Goal: Obtain resource: Obtain resource

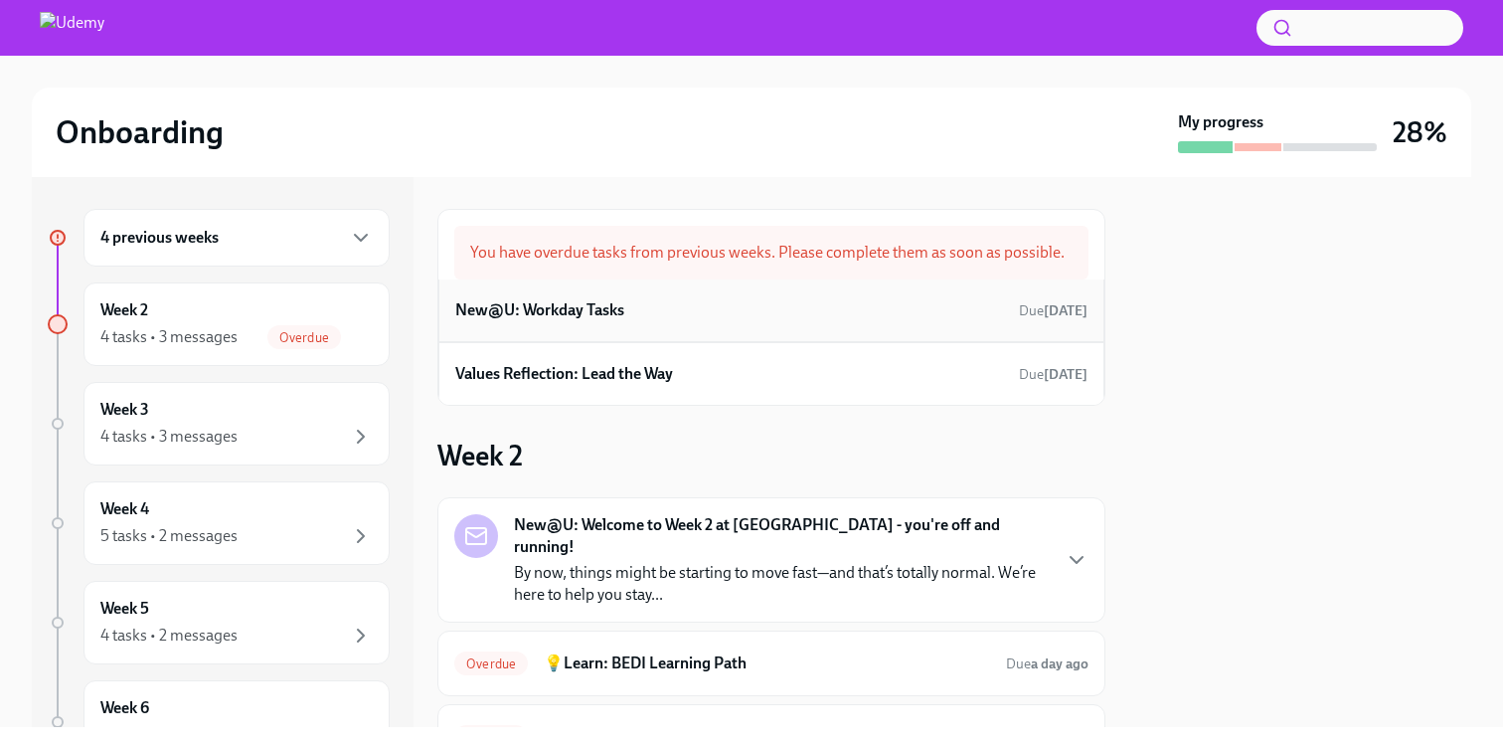
click at [709, 312] on div "New@U: Workday Tasks Due [DATE]" at bounding box center [771, 310] width 632 height 30
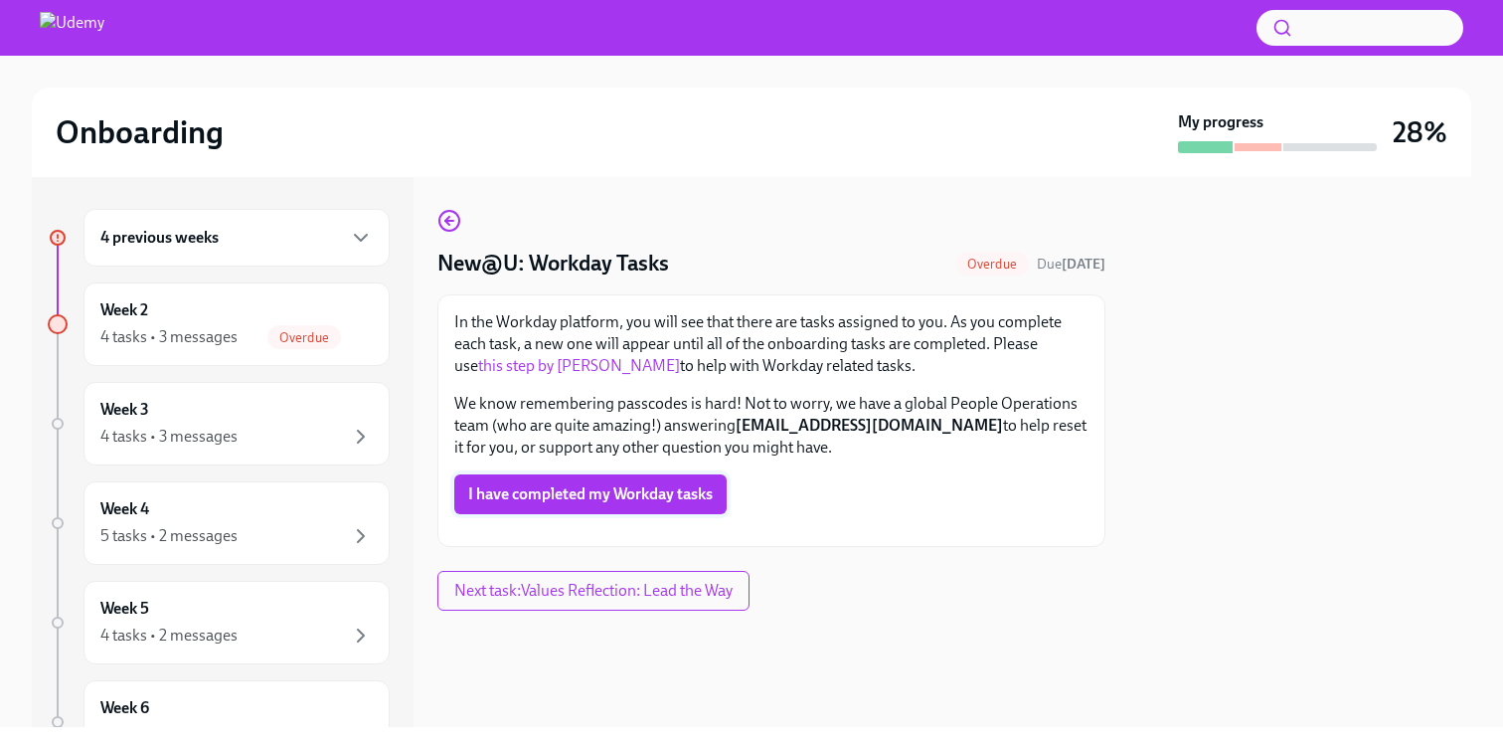
click at [642, 503] on span "I have completed my Workday tasks" at bounding box center [590, 494] width 245 height 20
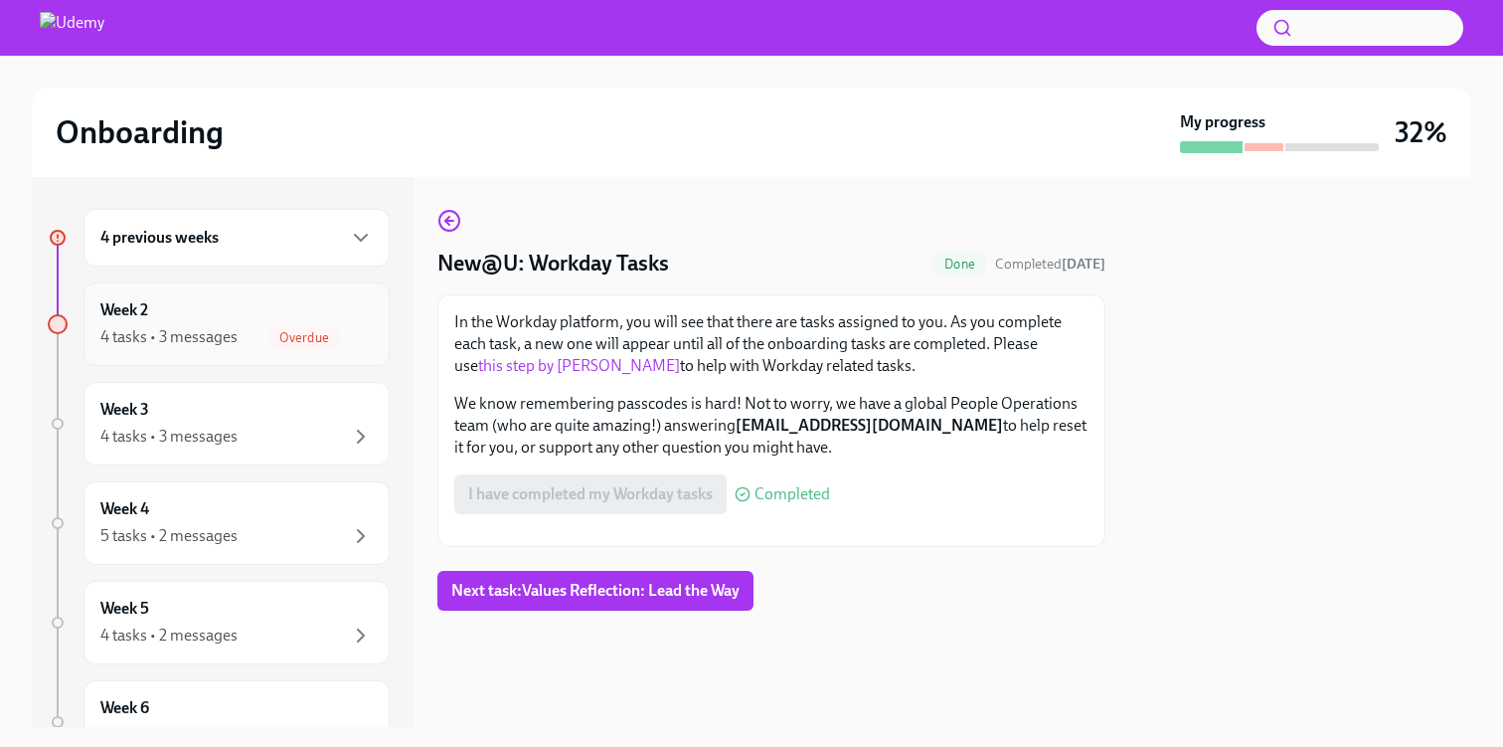
click at [267, 340] on div "4 tasks • 3 messages Overdue" at bounding box center [236, 337] width 272 height 24
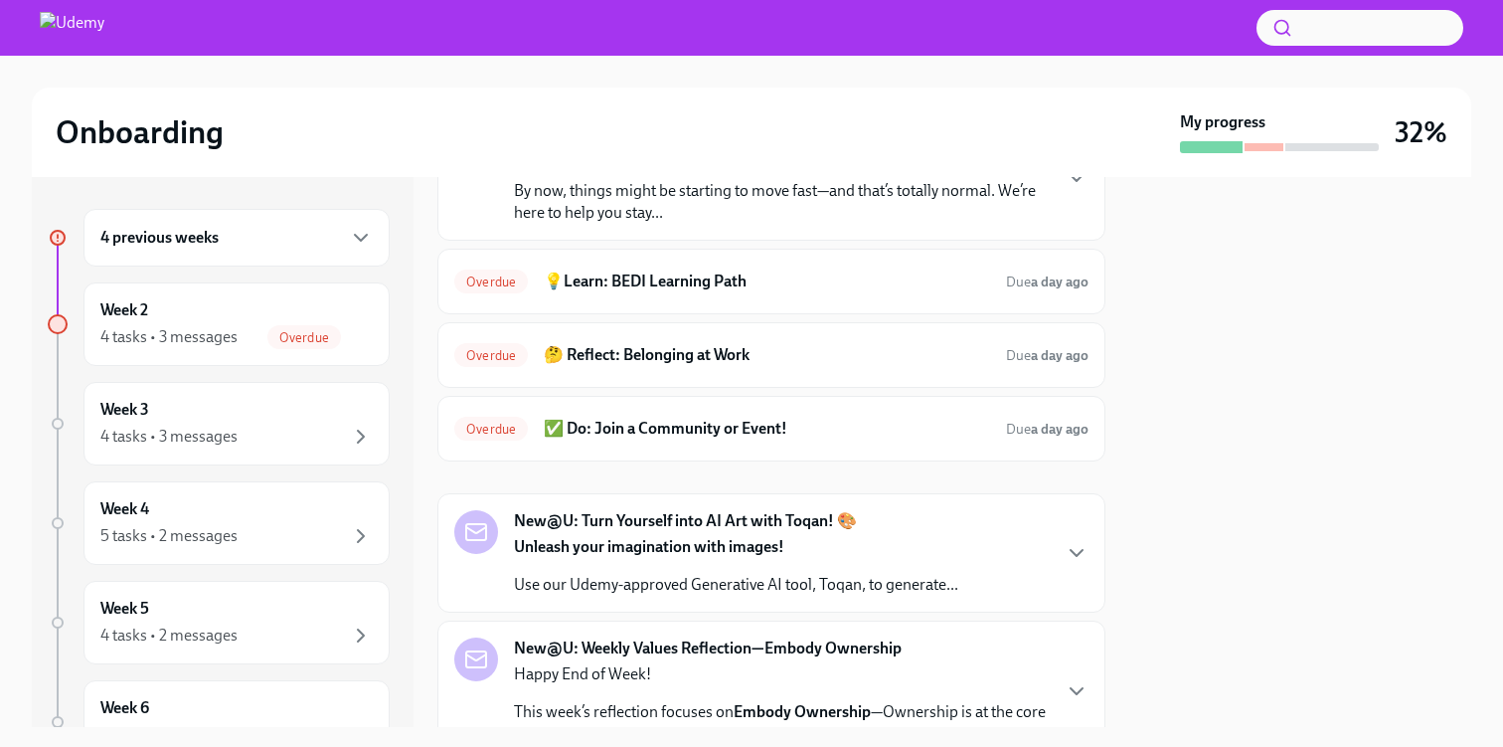
scroll to position [468, 0]
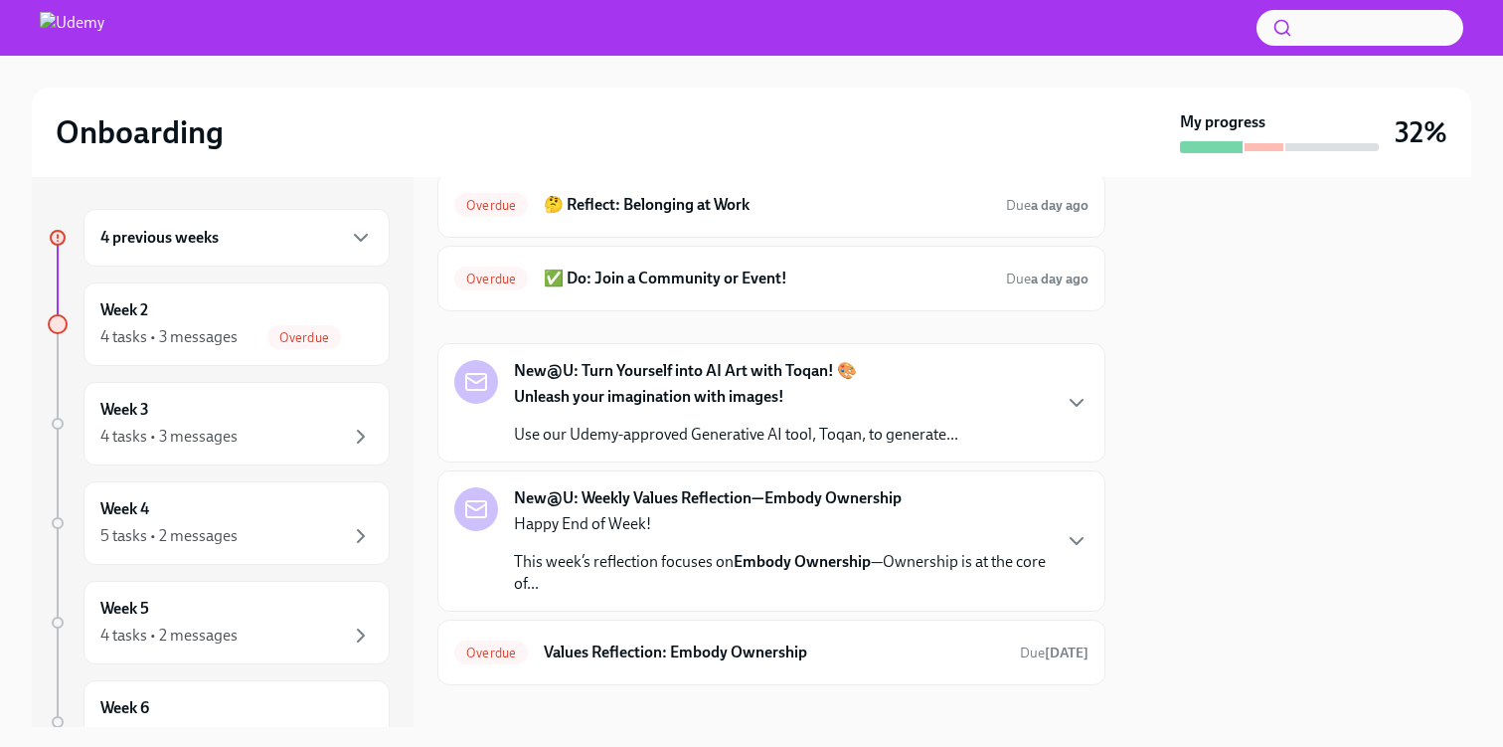
click at [277, 250] on div "4 previous weeks" at bounding box center [237, 238] width 306 height 58
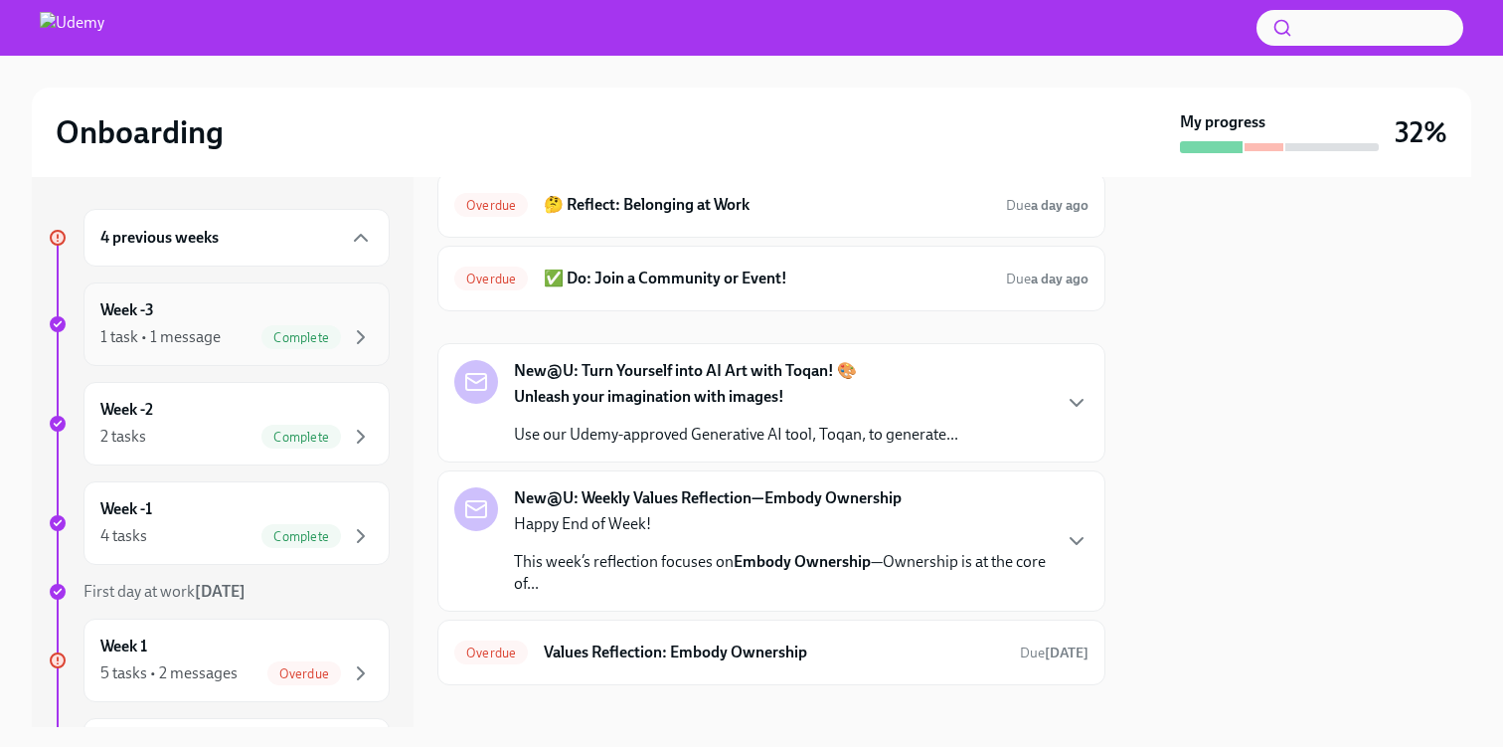
click at [223, 329] on div "1 task • 1 message Complete" at bounding box center [236, 337] width 272 height 24
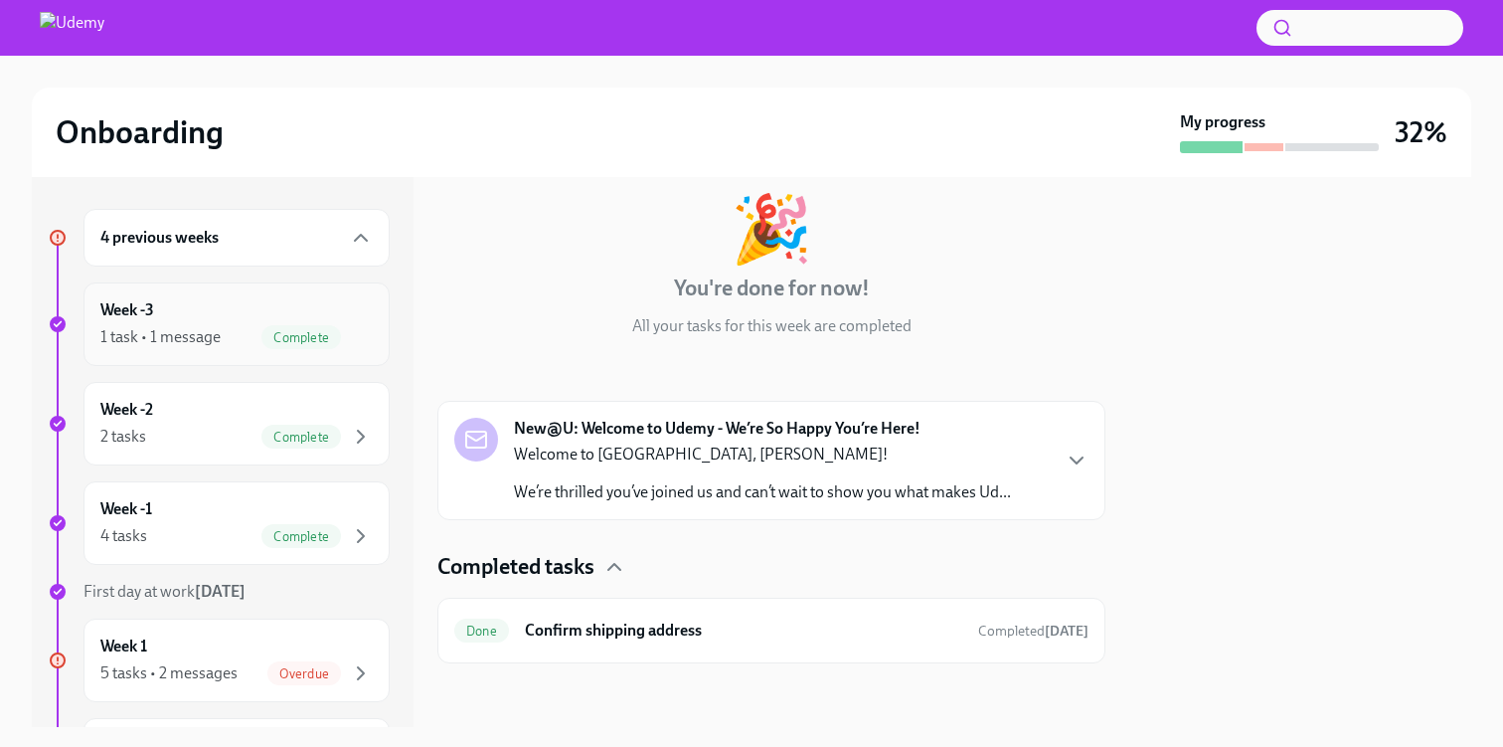
scroll to position [104, 0]
click at [286, 428] on div "Complete" at bounding box center [301, 437] width 80 height 24
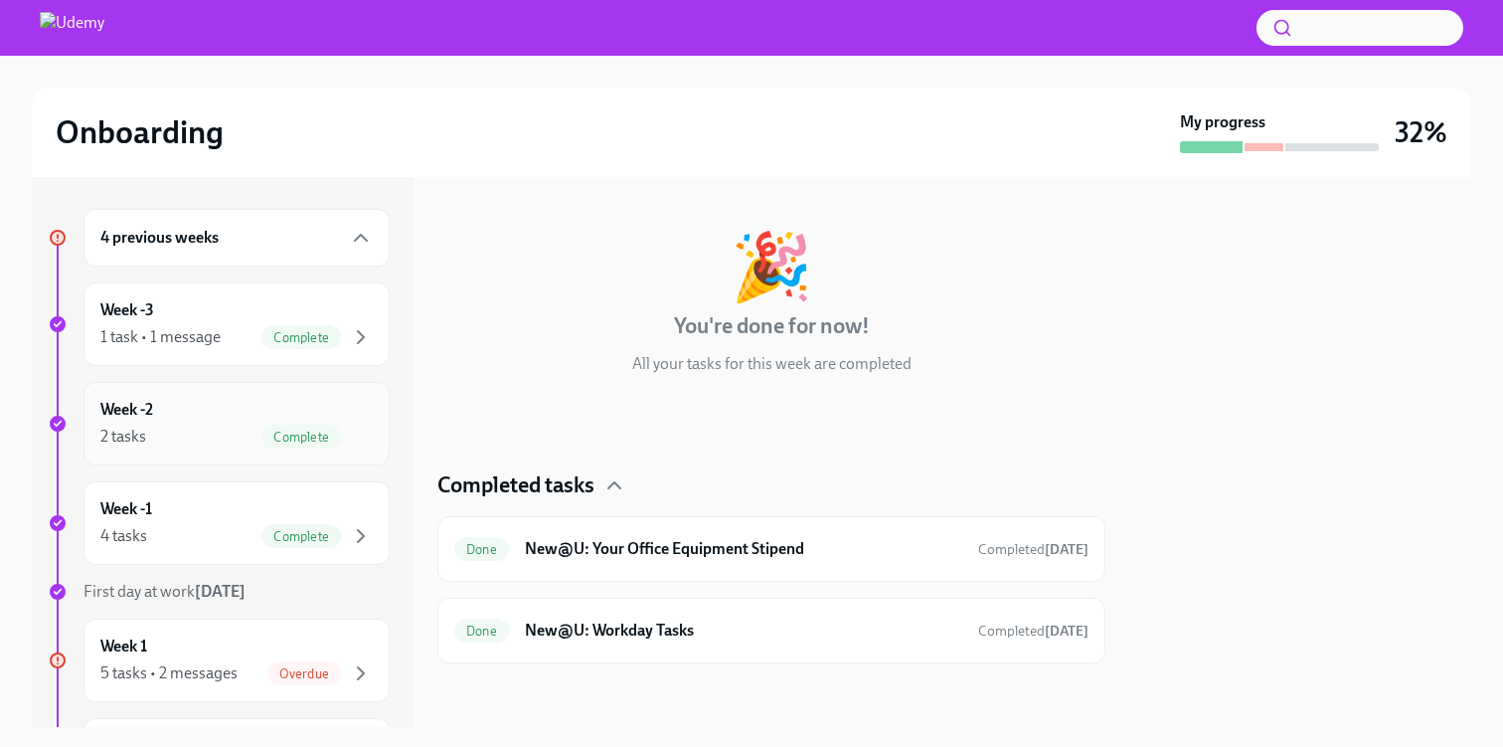
scroll to position [67, 0]
click at [263, 529] on span "Complete" at bounding box center [301, 536] width 80 height 15
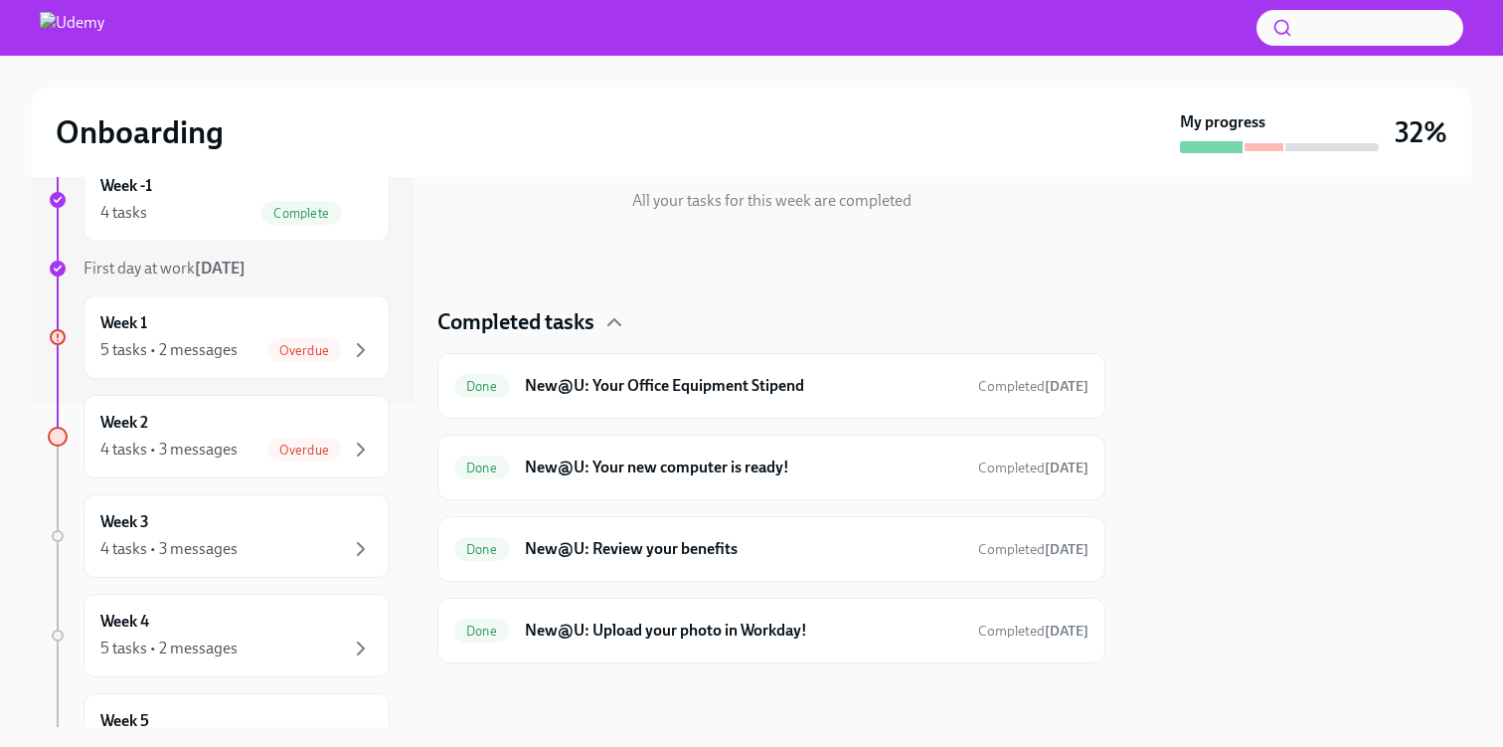
scroll to position [324, 0]
click at [262, 344] on div "5 tasks • 2 messages Overdue" at bounding box center [236, 349] width 272 height 24
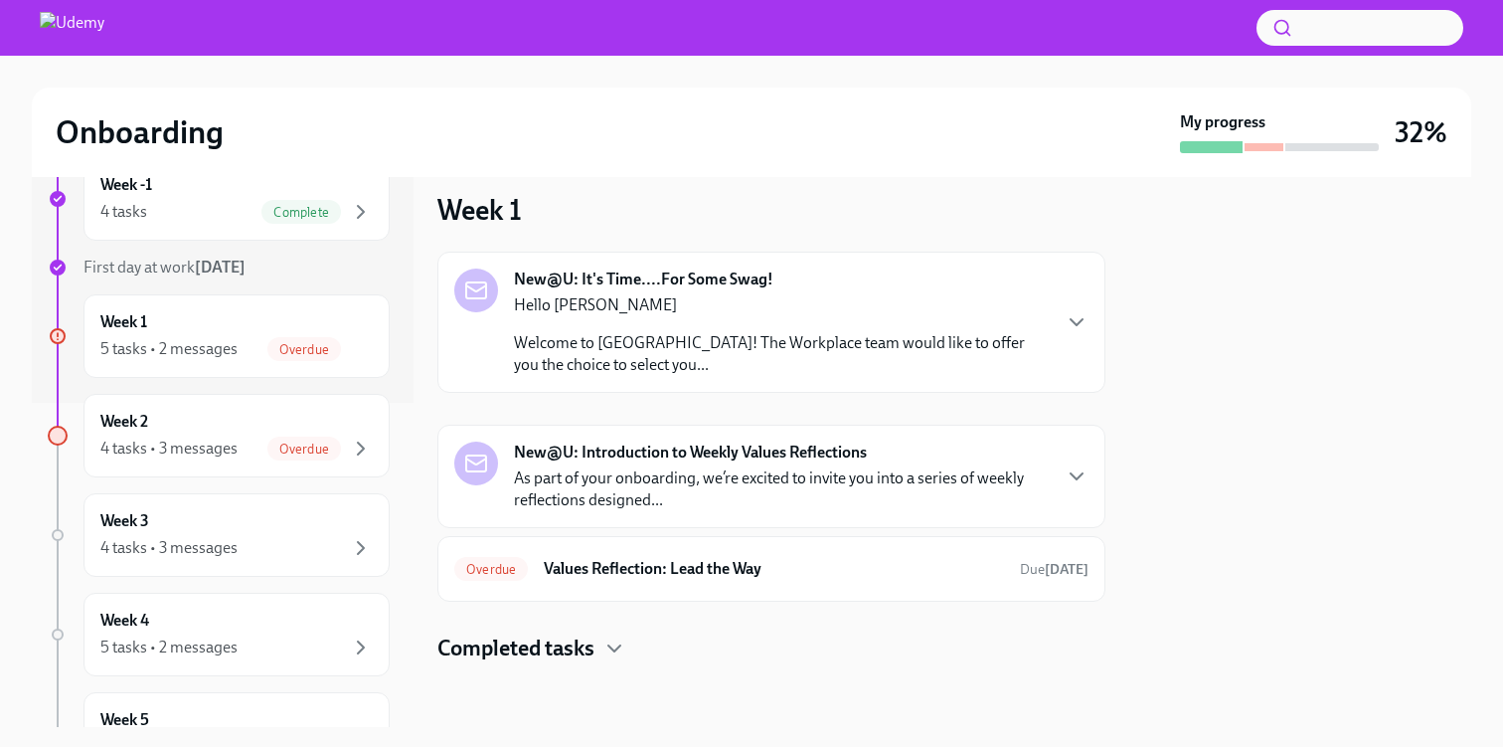
click at [741, 314] on p "Hello [PERSON_NAME]" at bounding box center [781, 305] width 535 height 22
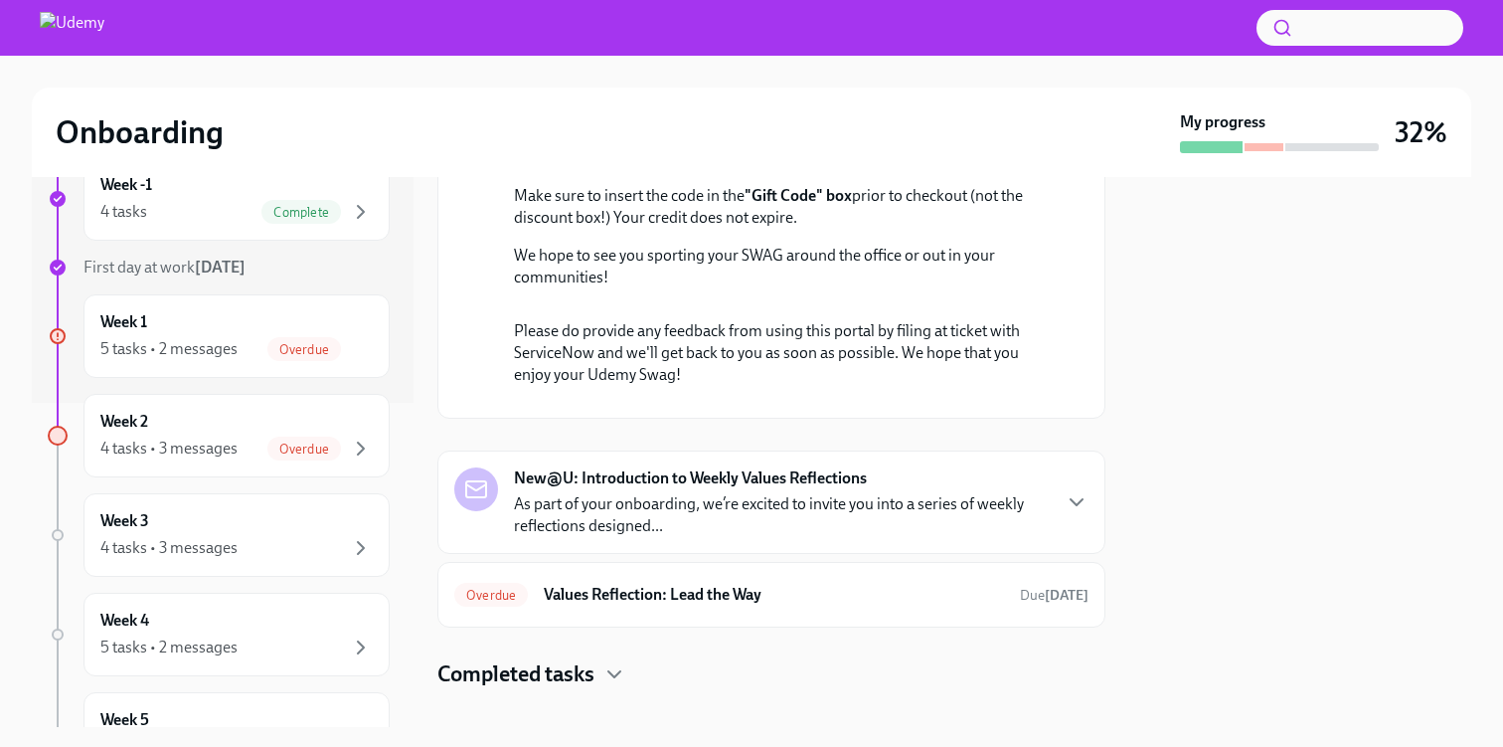
scroll to position [443, 0]
drag, startPoint x: 835, startPoint y: 309, endPoint x: 931, endPoint y: 311, distance: 95.5
click at [931, 167] on p "Your unique Gift Card Code to use on checkout: QCAFDZBZCE" at bounding box center [785, 156] width 543 height 22
copy p "QCAFDZBZCE"
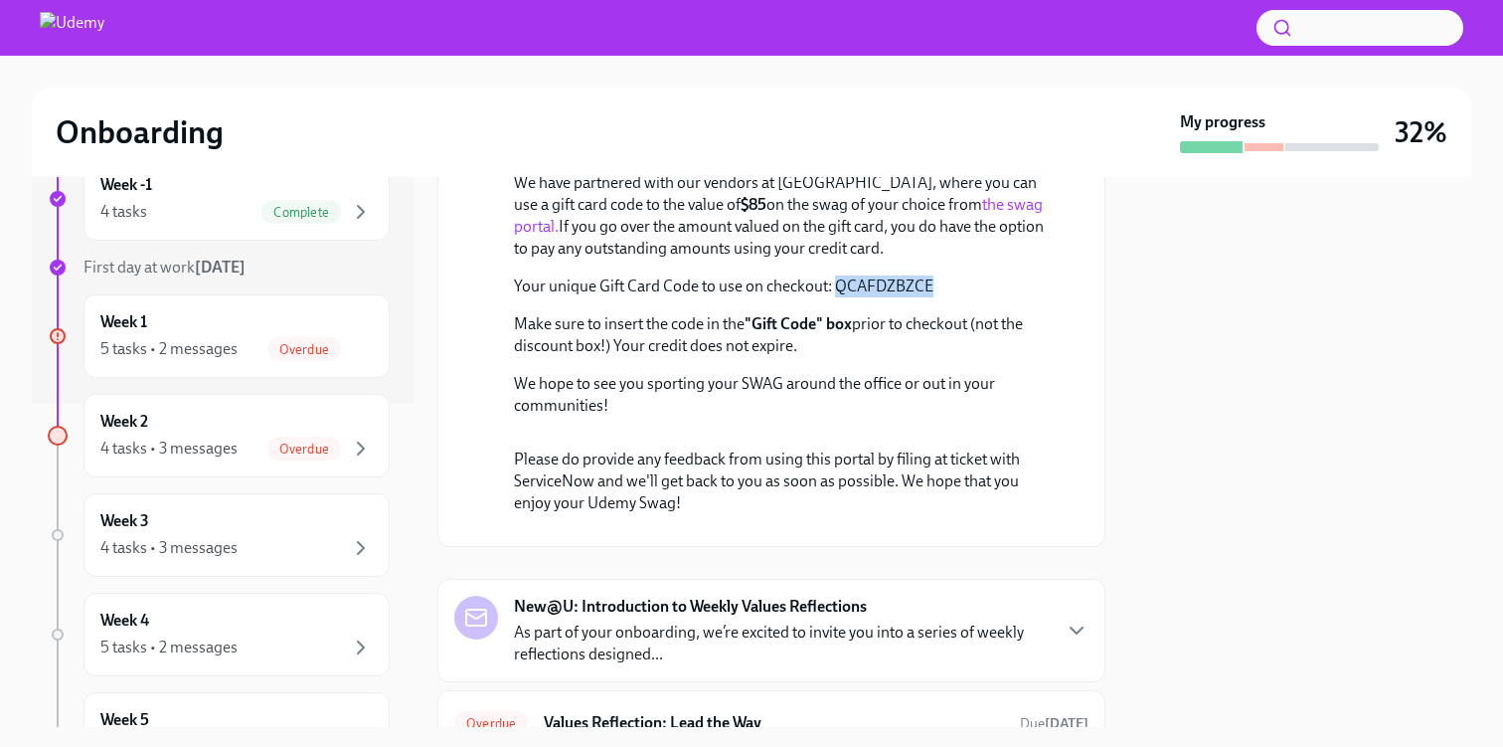
scroll to position [286, 0]
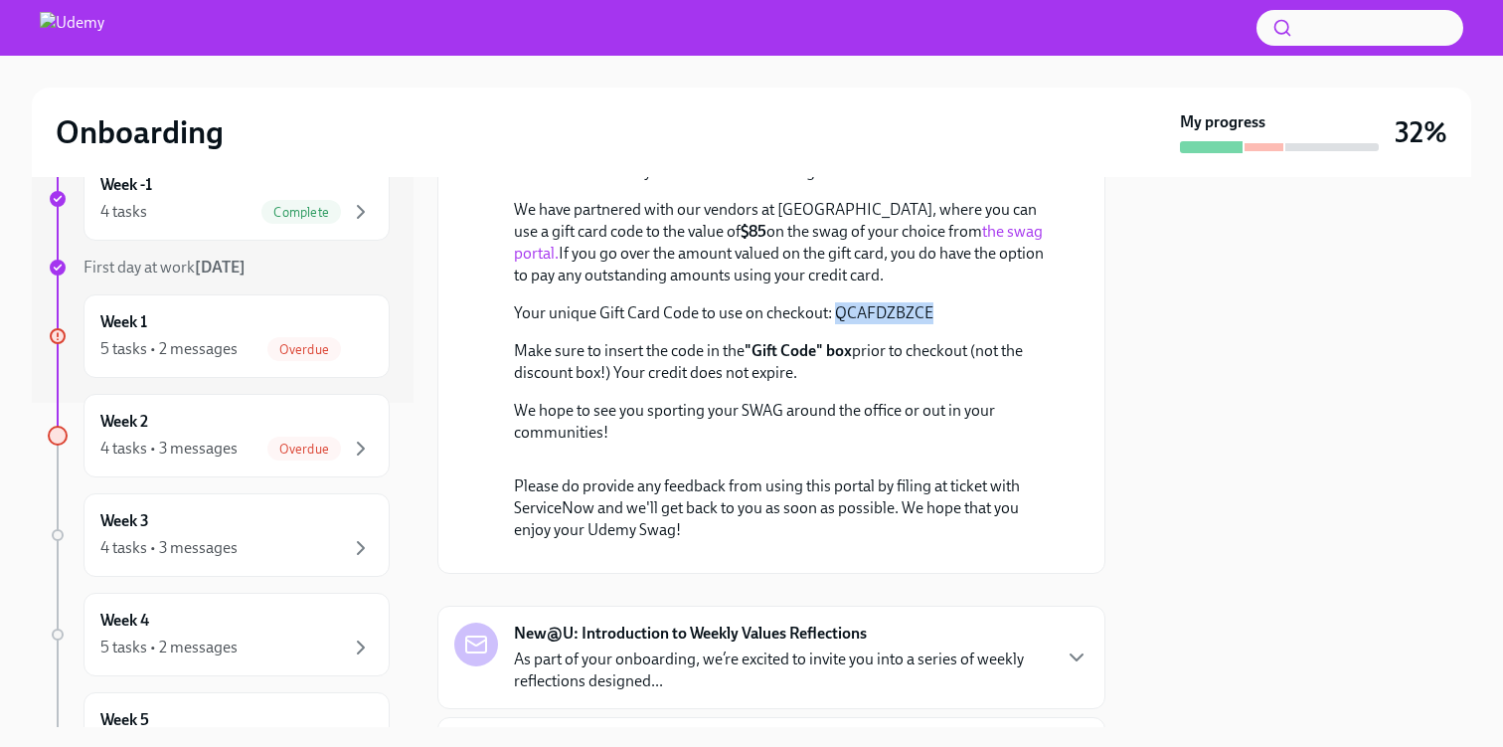
click at [924, 262] on link "the swag portal." at bounding box center [778, 242] width 529 height 41
